Goal: Check status: Check status

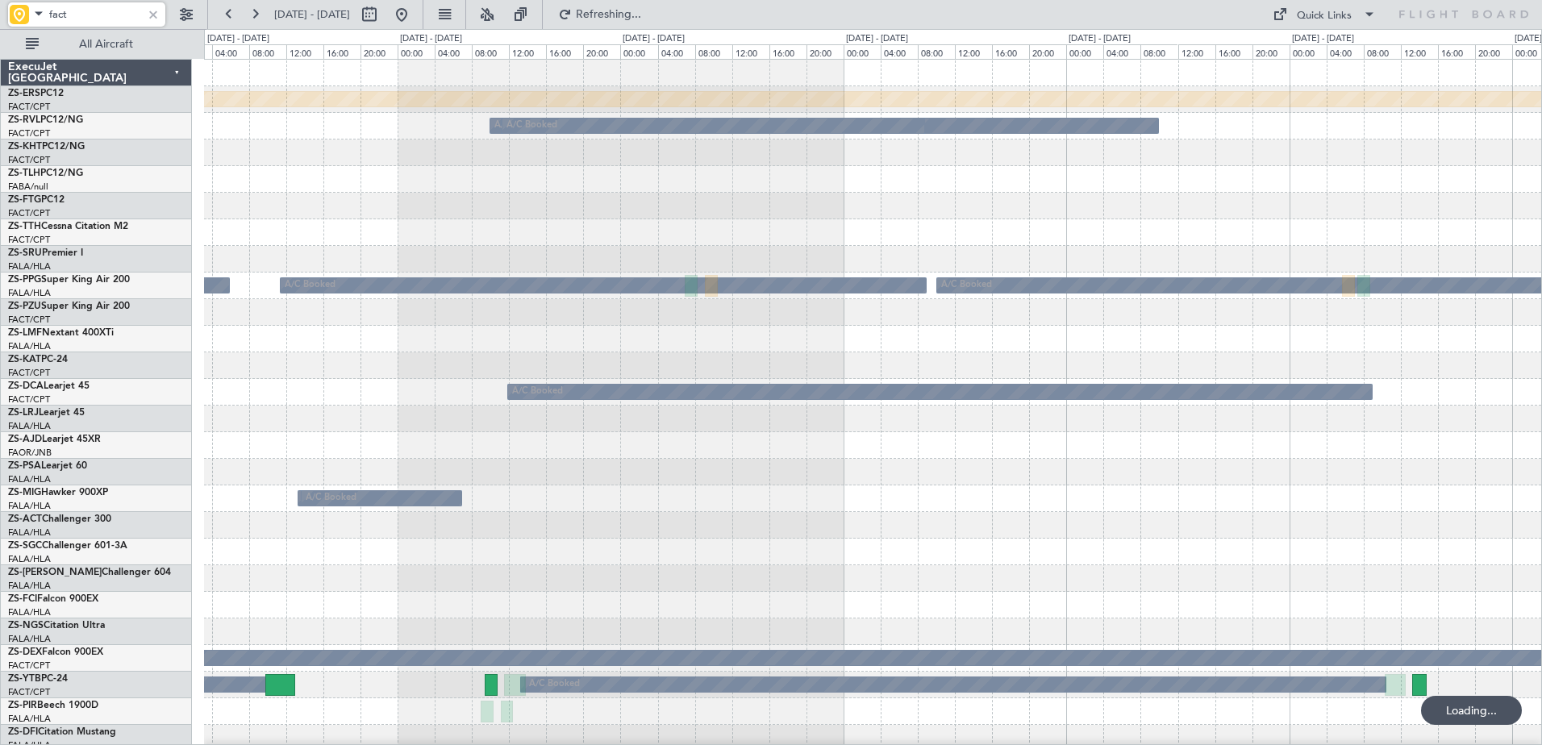
click at [38, 14] on span at bounding box center [38, 13] width 19 height 20
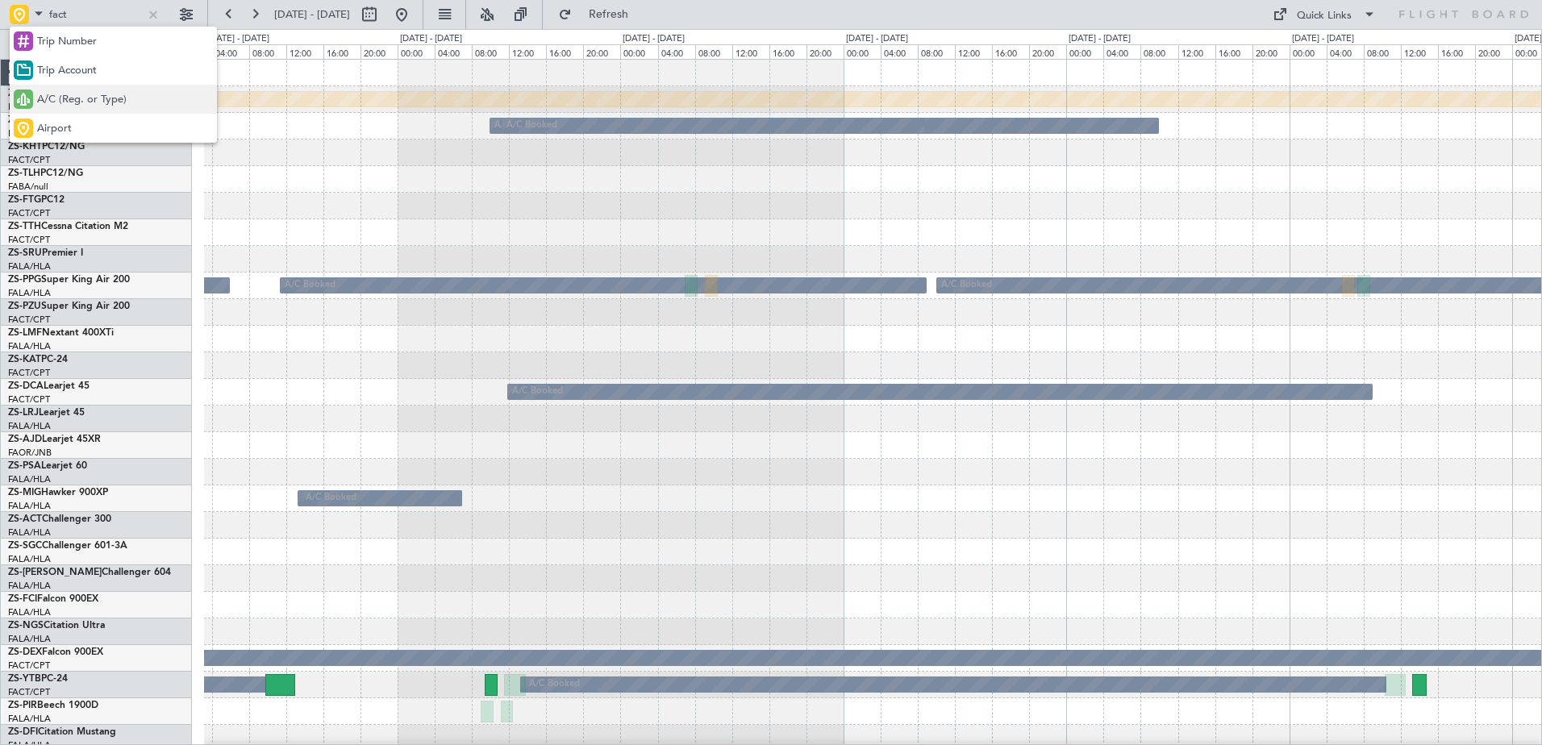
drag, startPoint x: 79, startPoint y: 102, endPoint x: 50, endPoint y: 10, distance: 96.4
click at [79, 98] on span "A/C (Reg. or Type)" at bounding box center [82, 100] width 90 height 16
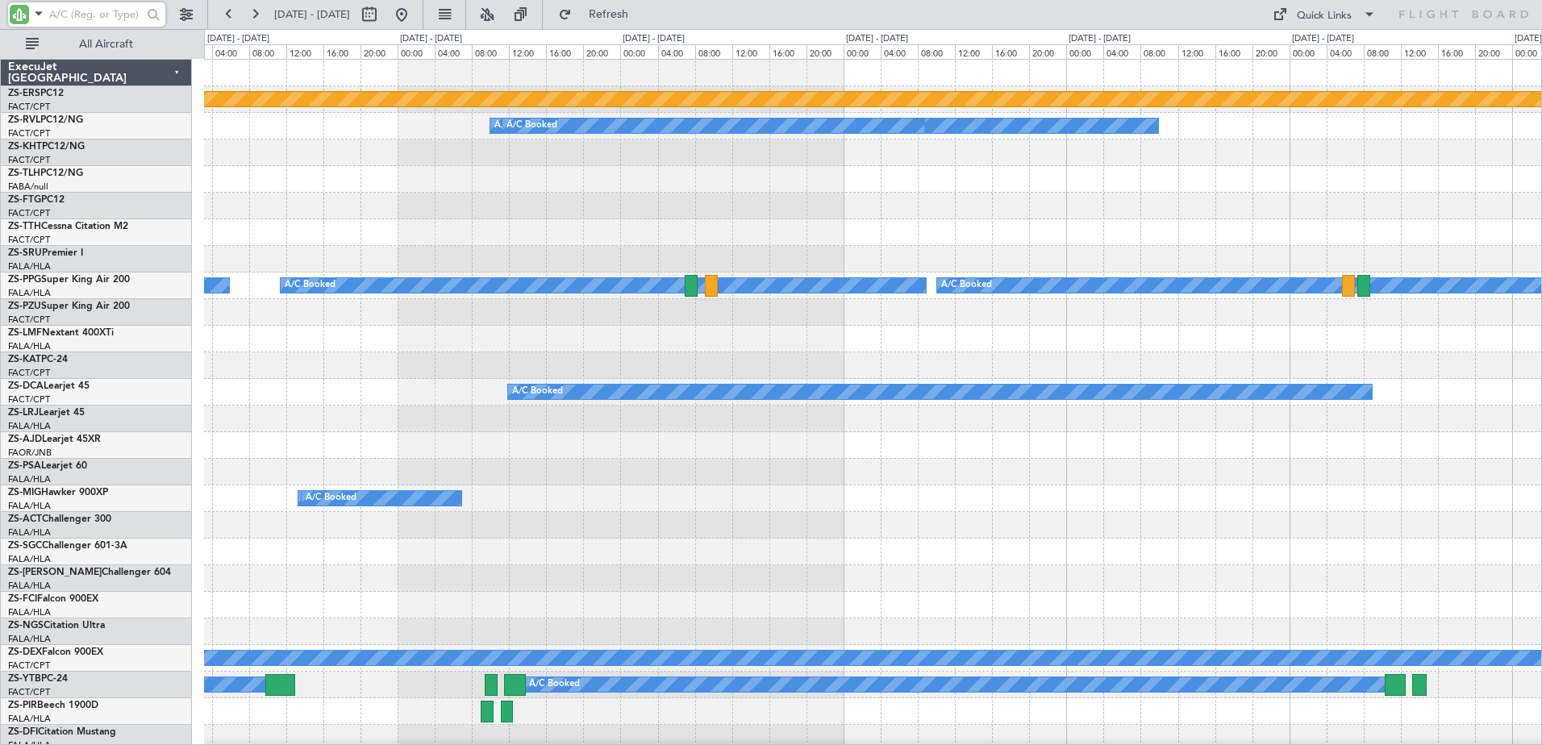
click at [63, 23] on input "text" at bounding box center [95, 14] width 93 height 24
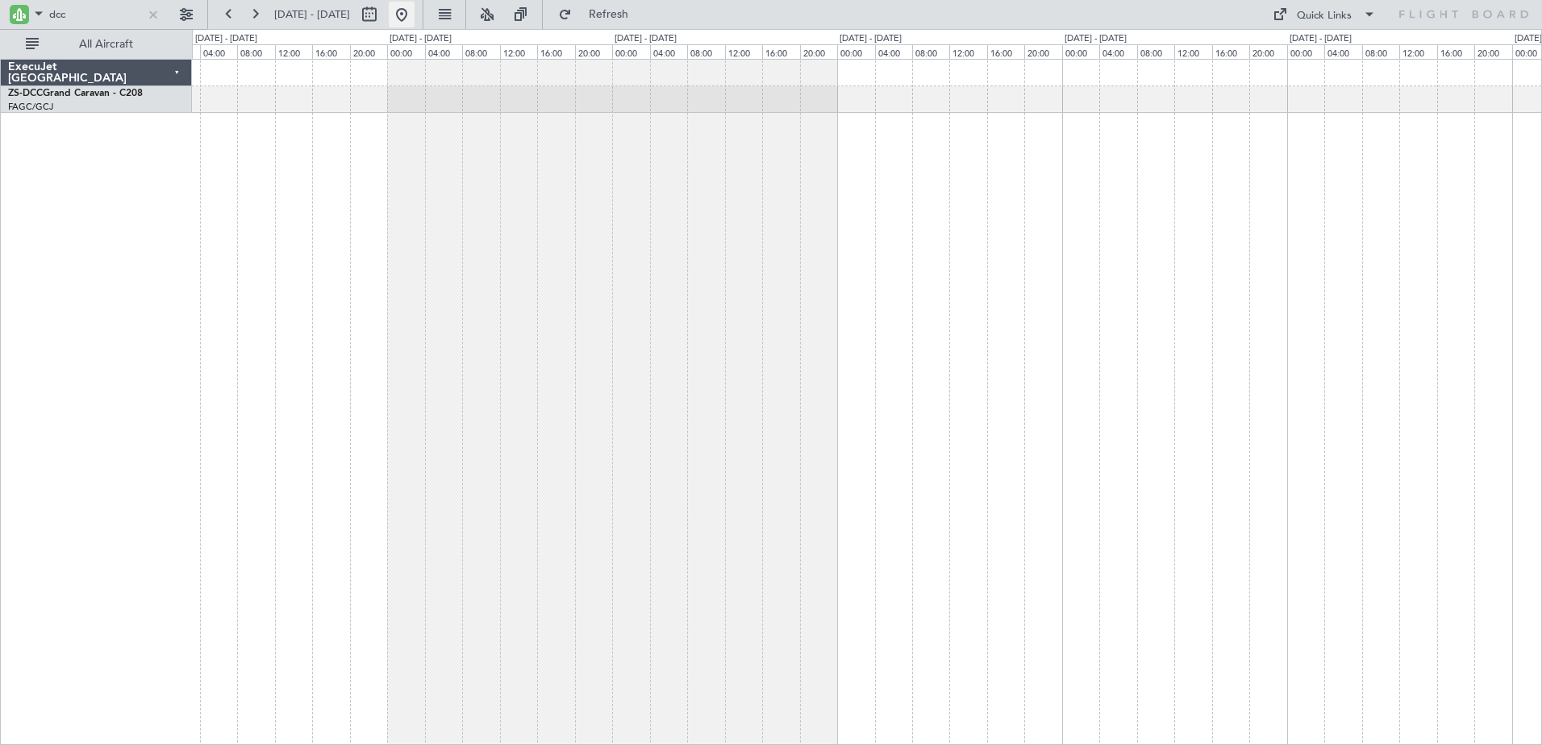
click at [415, 6] on button at bounding box center [402, 15] width 26 height 26
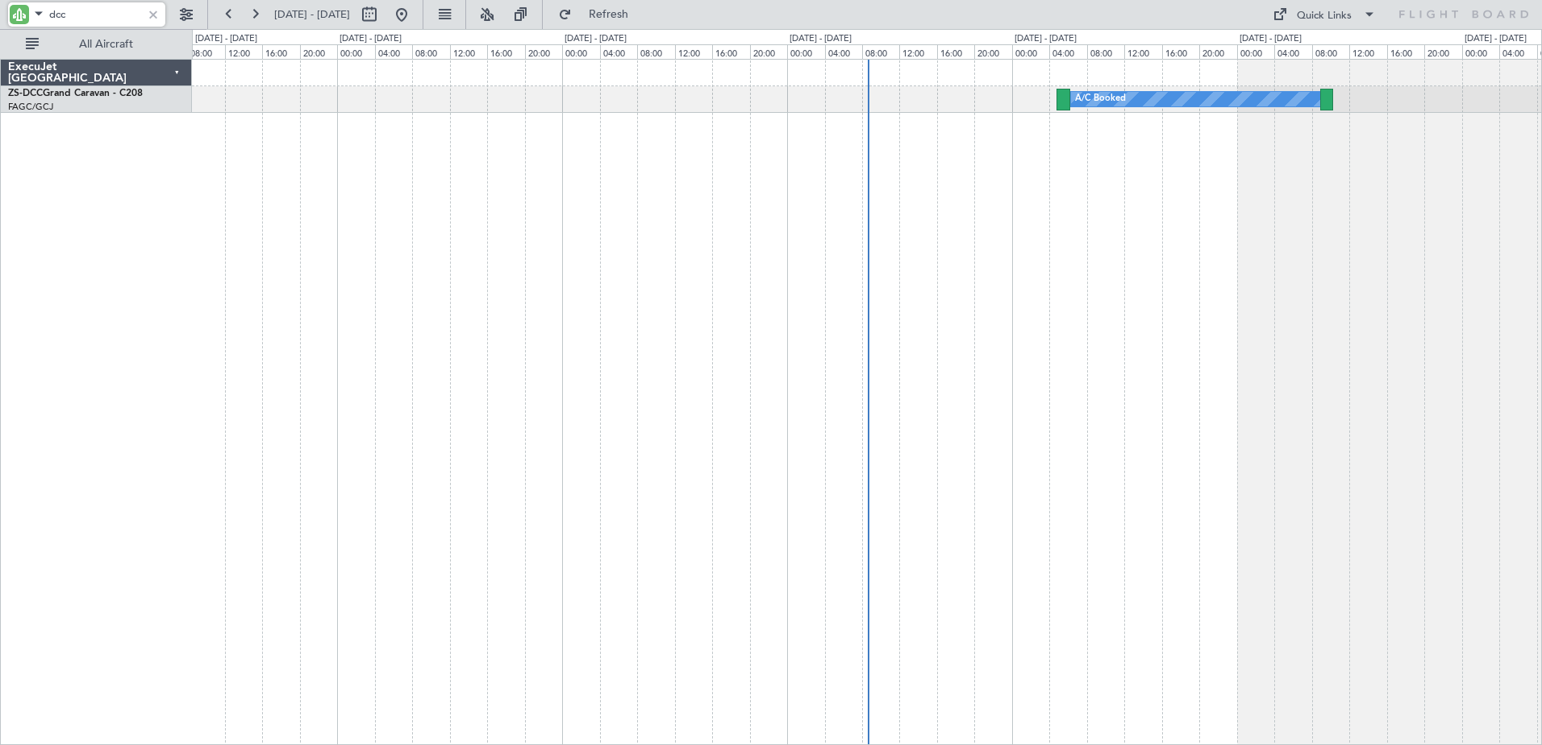
click at [53, 9] on input "dcc" at bounding box center [95, 14] width 93 height 24
click at [52, 9] on input "dcc" at bounding box center [95, 14] width 93 height 24
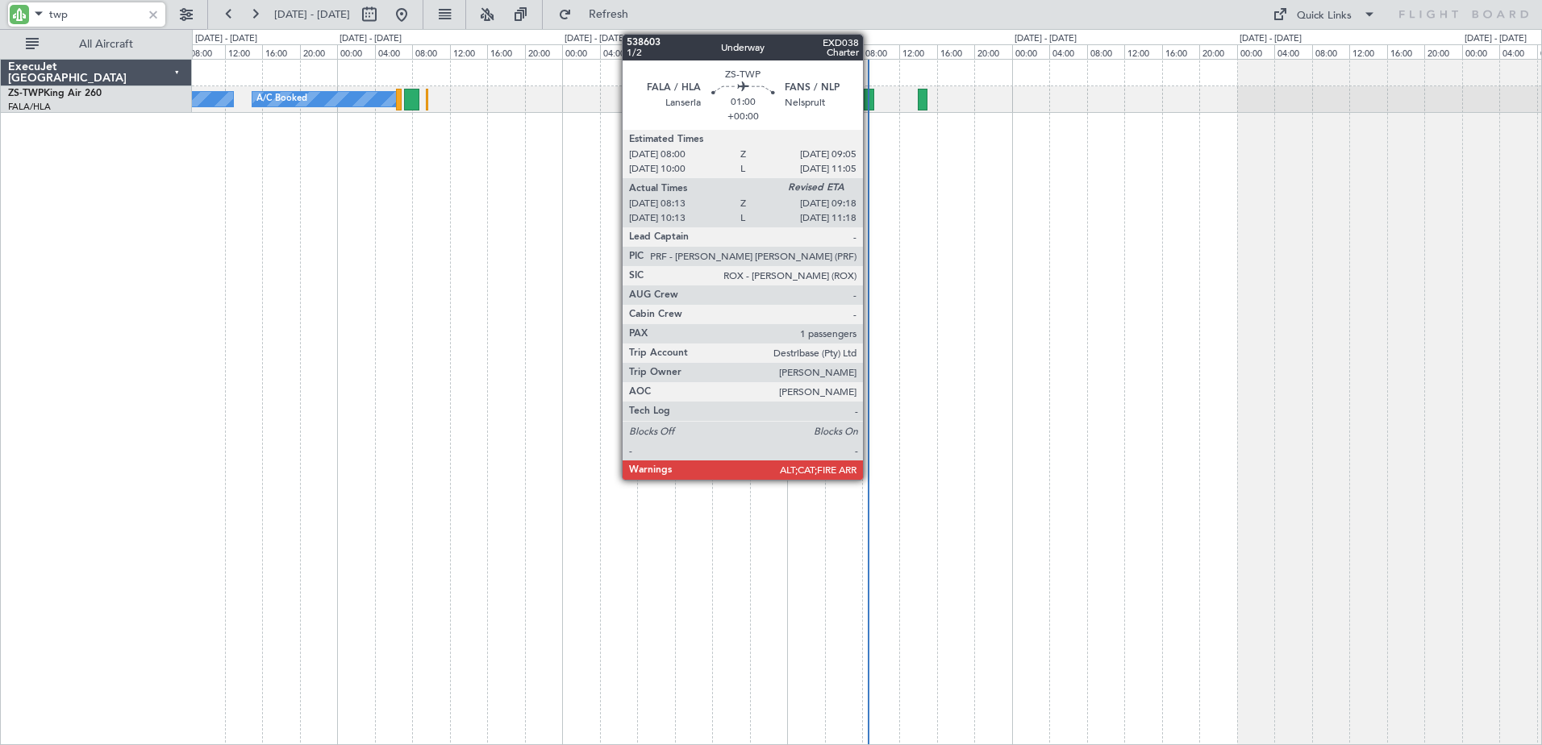
click at [870, 101] on div at bounding box center [869, 100] width 10 height 22
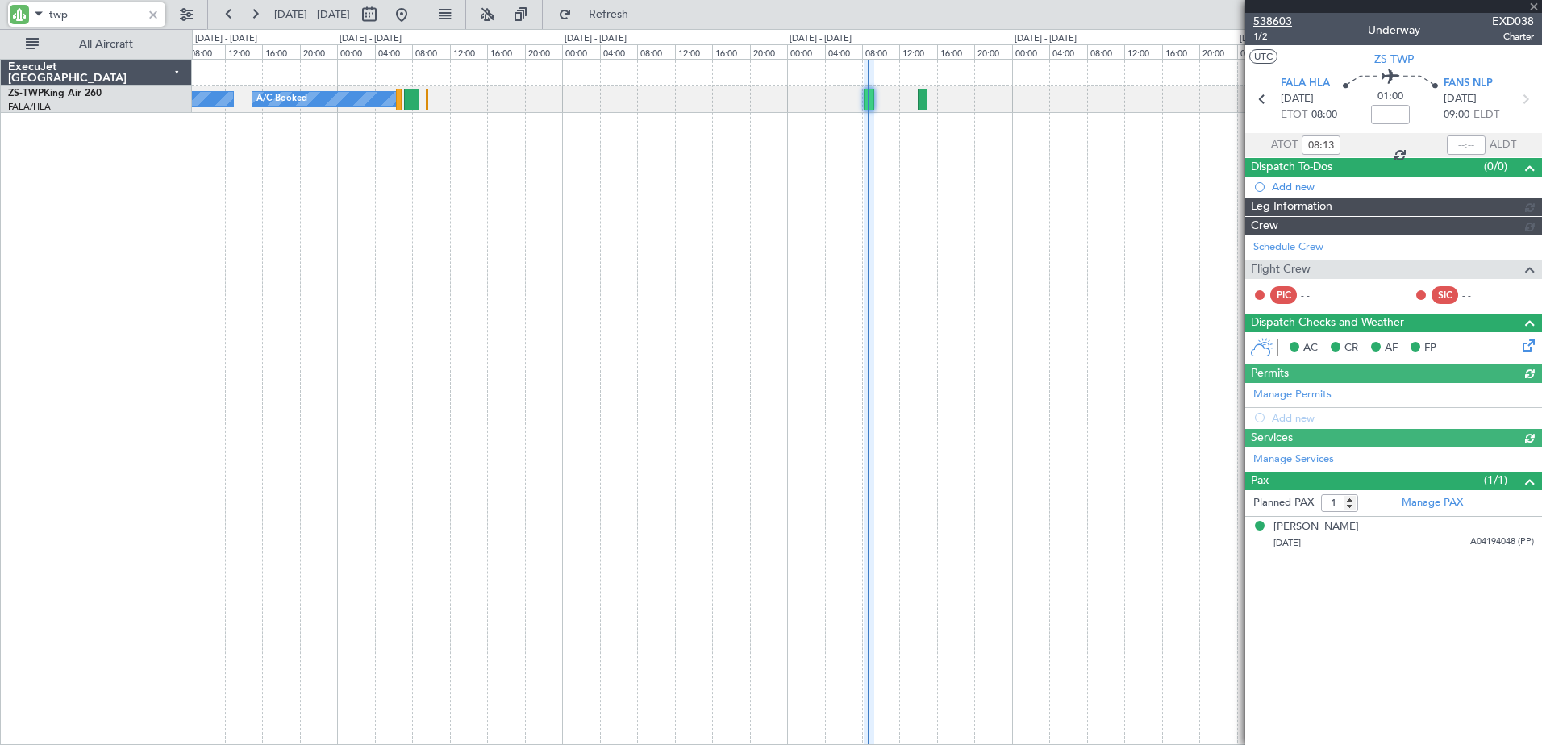
type input "twp"
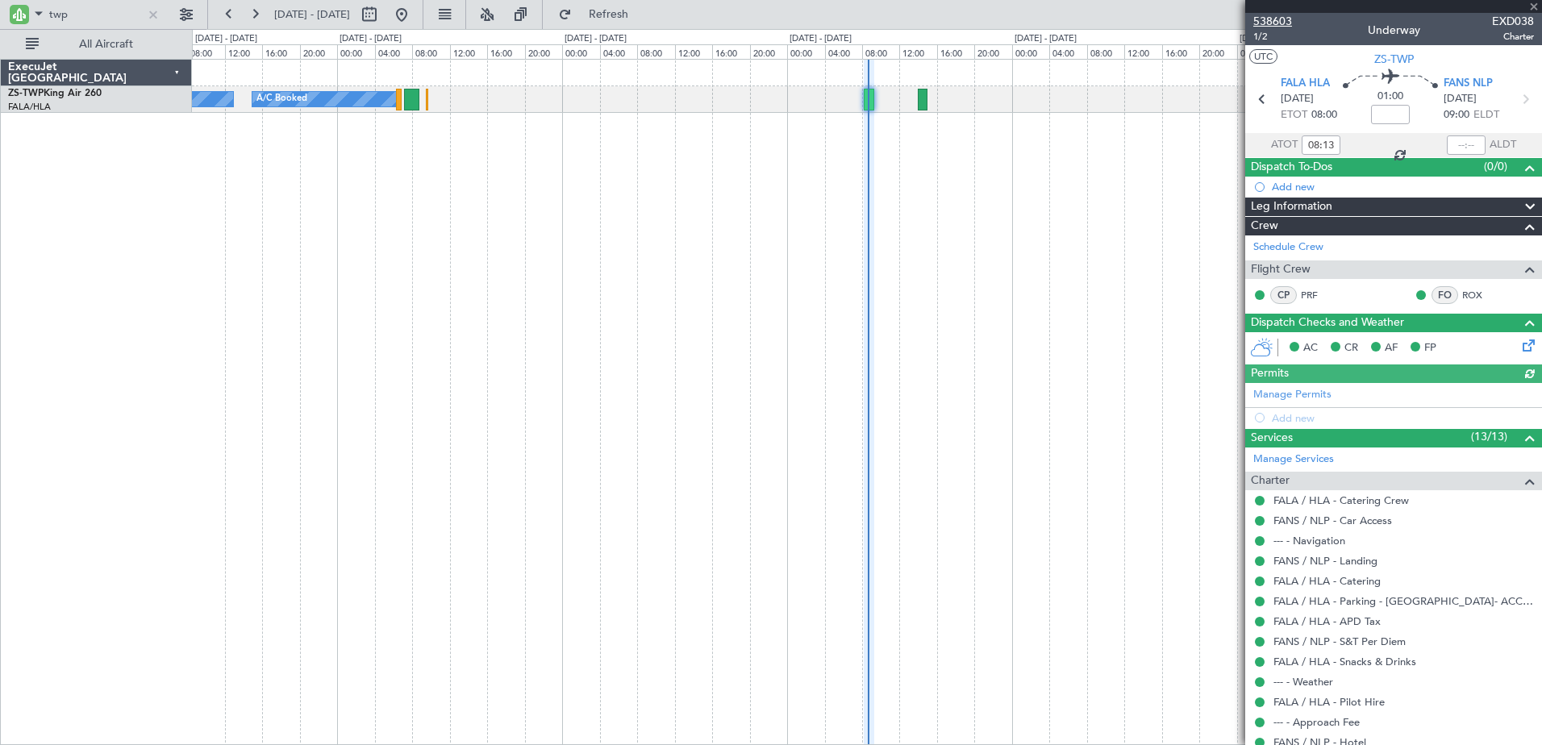
click at [1276, 20] on span "538603" at bounding box center [1272, 21] width 39 height 17
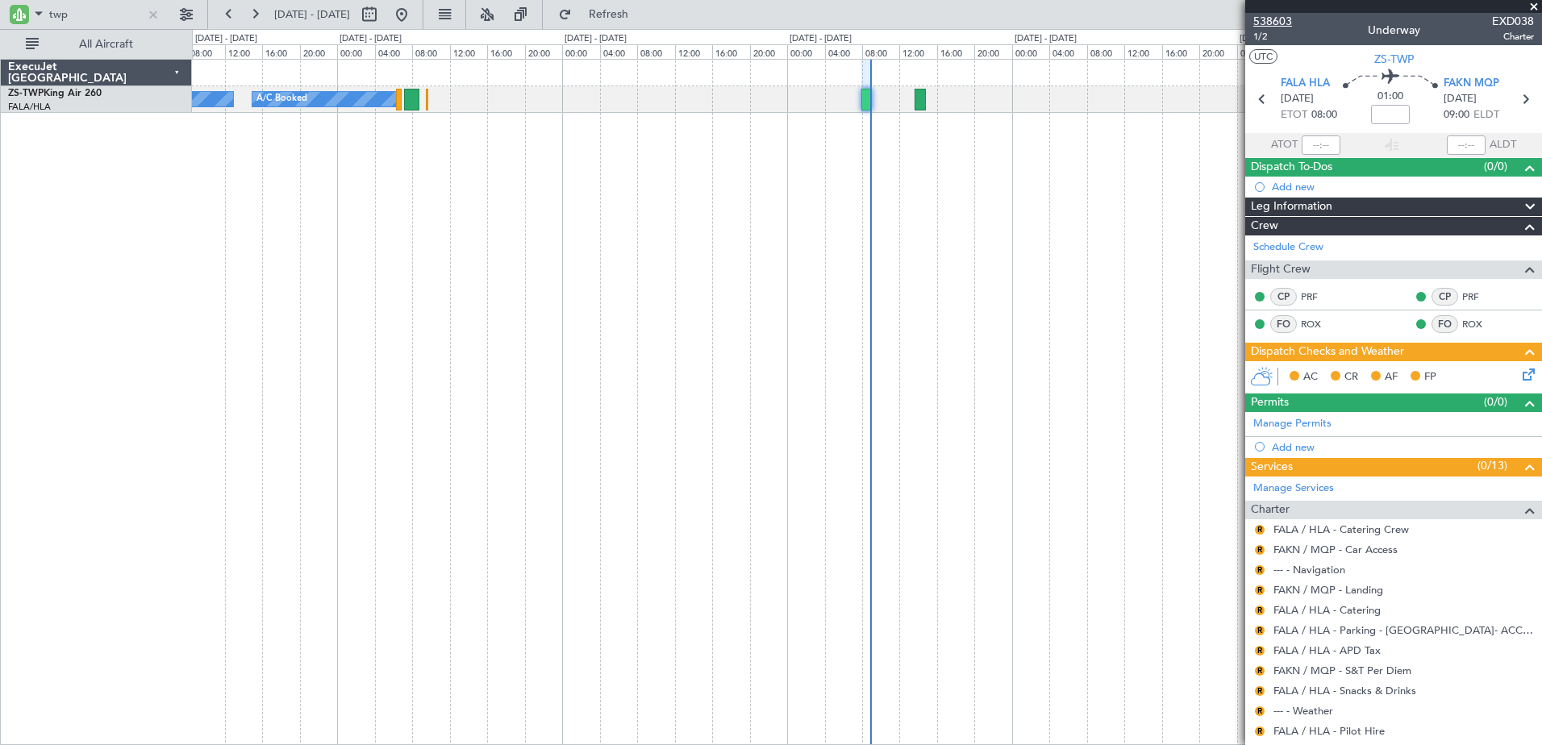
type input "5"
